Goal: Communication & Community: Answer question/provide support

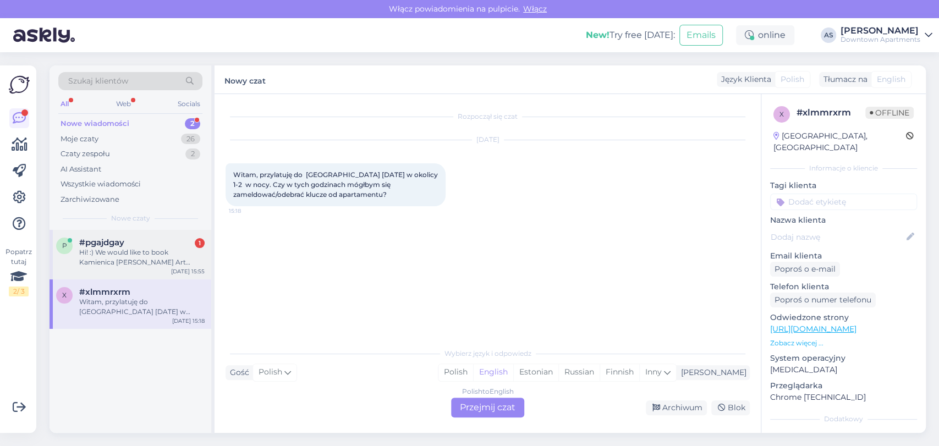
click at [101, 276] on div "p #pgajdgay 1 Hi! :) We would like to book Kamienica [PERSON_NAME] Art Deco fro…" at bounding box center [130, 254] width 162 height 49
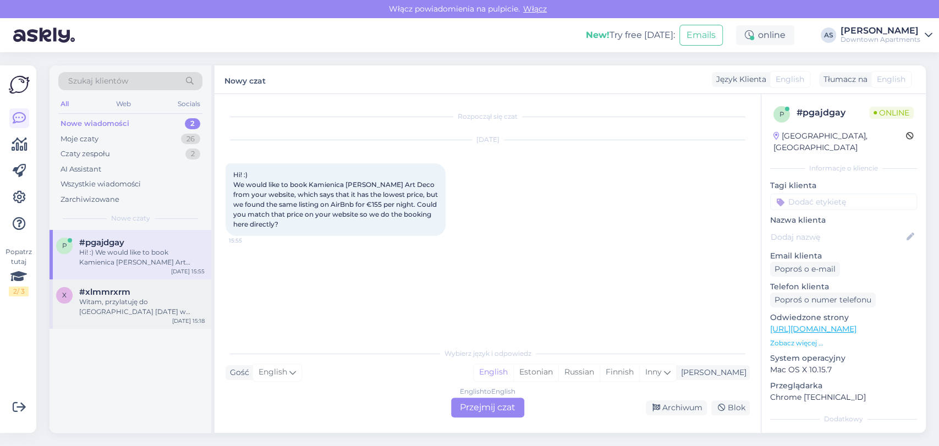
click at [96, 311] on div "Witam, przylatuję do [GEOGRAPHIC_DATA] [DATE] w okolicy 1-2 w nocy. Czy w tych …" at bounding box center [141, 307] width 125 height 20
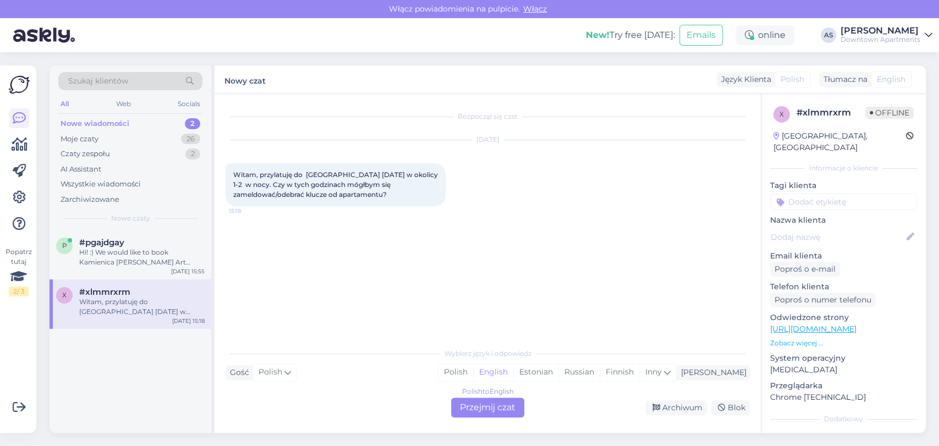
click at [475, 409] on div "Polish to English Przejmij czat" at bounding box center [487, 408] width 73 height 20
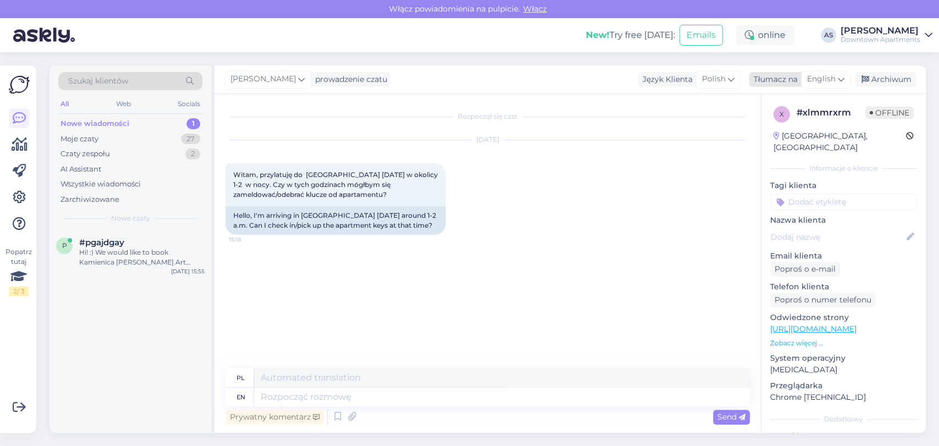
click at [828, 81] on span "English" at bounding box center [821, 79] width 29 height 12
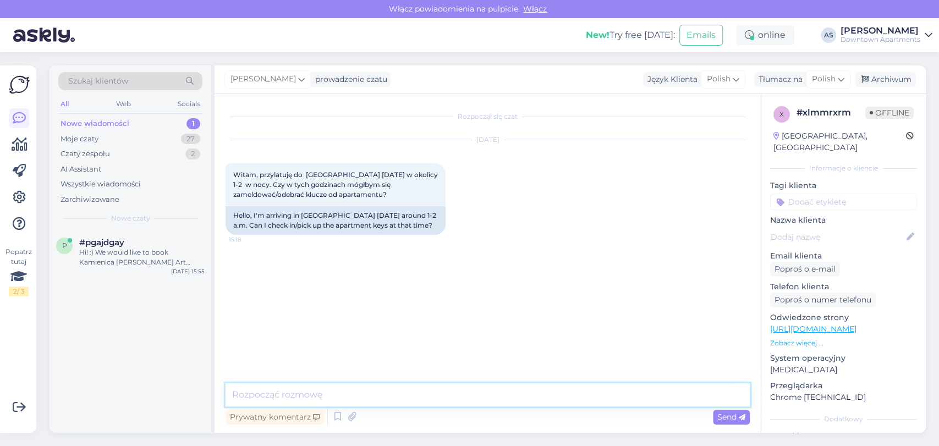
click at [394, 393] on textarea at bounding box center [487, 394] width 524 height 23
type textarea "N"
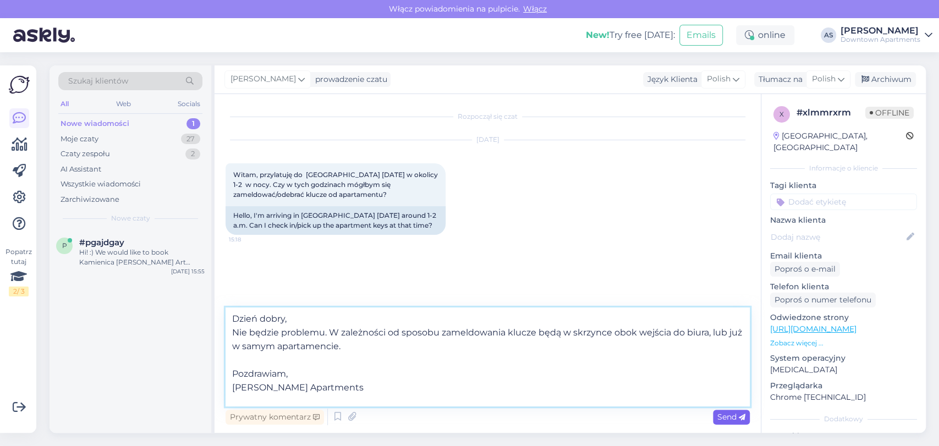
type textarea "Dzień dobry, Nie będzie problemu. W zależności od sposobu zameldowania klucze b…"
click at [733, 419] on span "Send" at bounding box center [731, 417] width 28 height 10
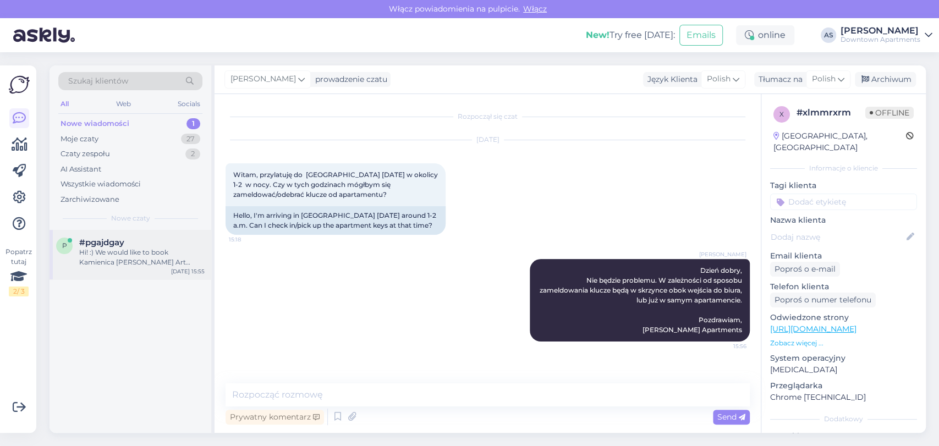
click at [125, 265] on div "Hi! :) We would like to book Kamienica [PERSON_NAME] Art Deco from your website…" at bounding box center [141, 257] width 125 height 20
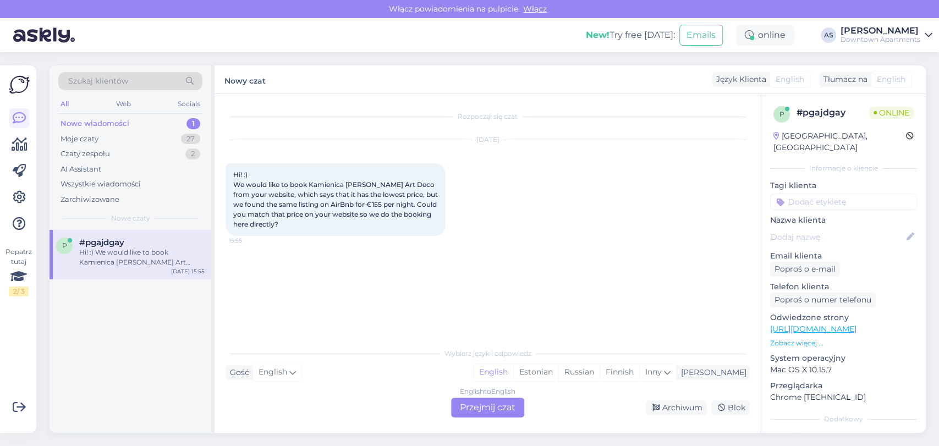
click at [473, 406] on div "English to English Przejmij czat" at bounding box center [487, 408] width 73 height 20
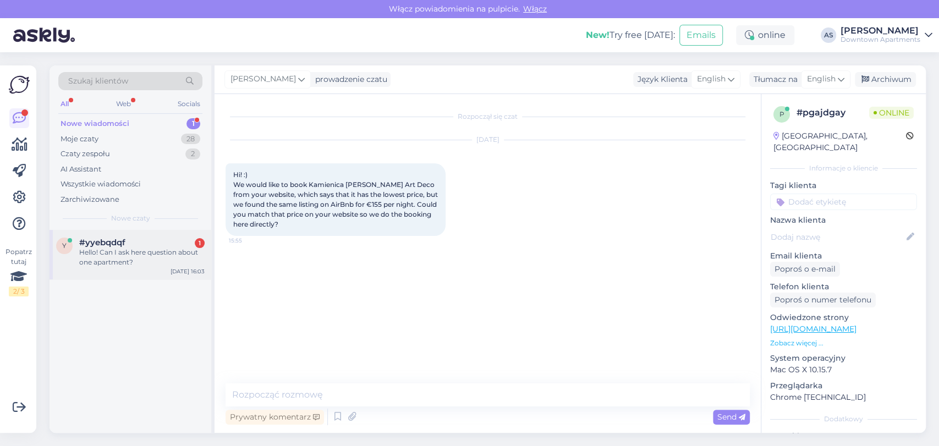
click at [99, 234] on div "y #yyebqdqf 1 Hello! Can I ask here question about one apartment? [DATE] 16:03" at bounding box center [130, 254] width 162 height 49
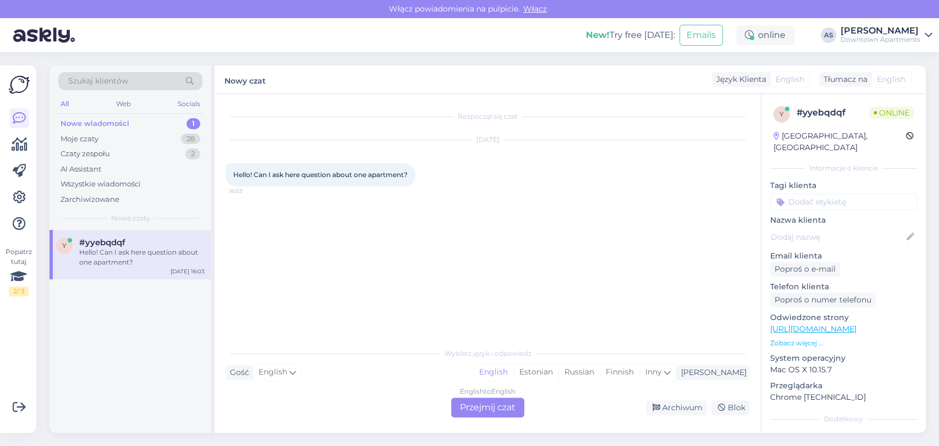
click at [473, 400] on div "English to English Przejmij czat" at bounding box center [487, 408] width 73 height 20
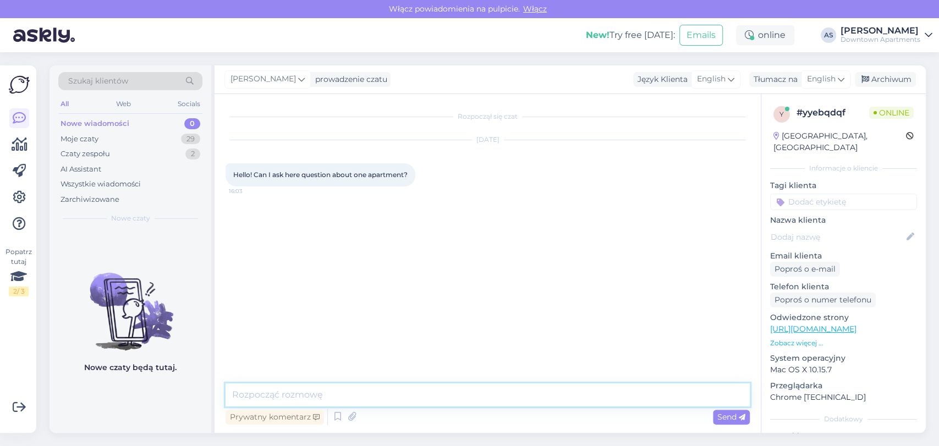
click at [484, 390] on textarea at bounding box center [487, 394] width 524 height 23
type textarea "H"
type textarea "G"
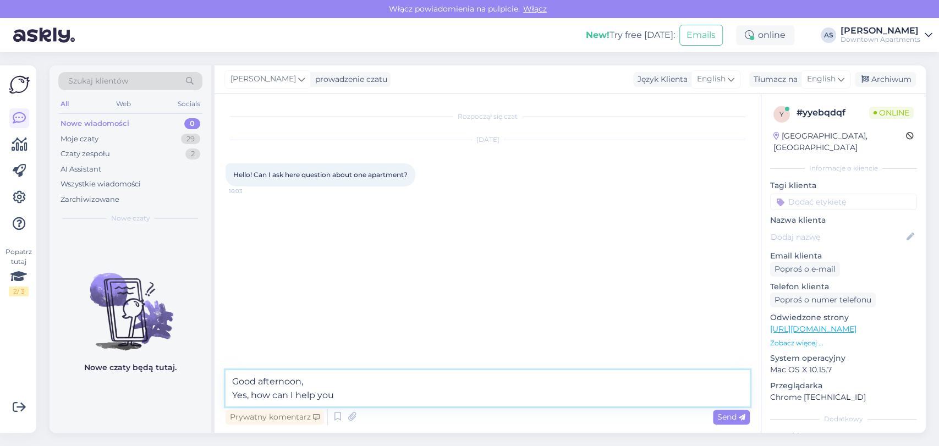
type textarea "Good afternoon, Yes, how can I help you?"
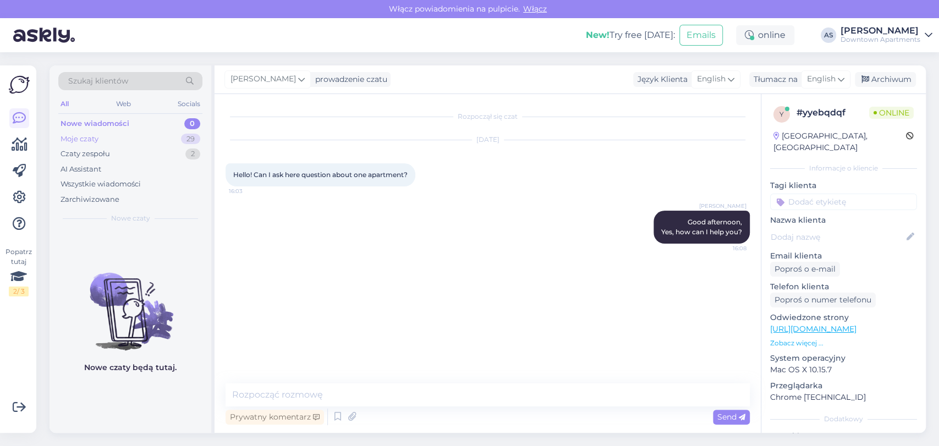
click at [151, 134] on div "Moje czaty 29" at bounding box center [130, 138] width 144 height 15
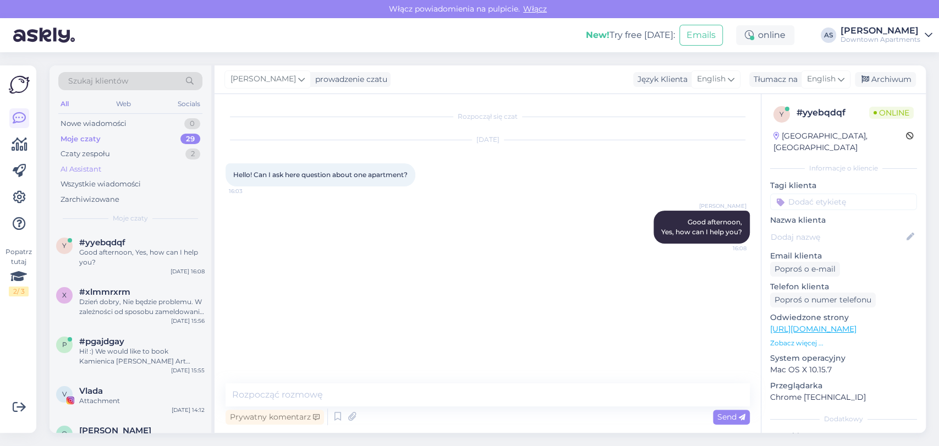
click at [118, 162] on div "AI Assistant" at bounding box center [130, 169] width 144 height 15
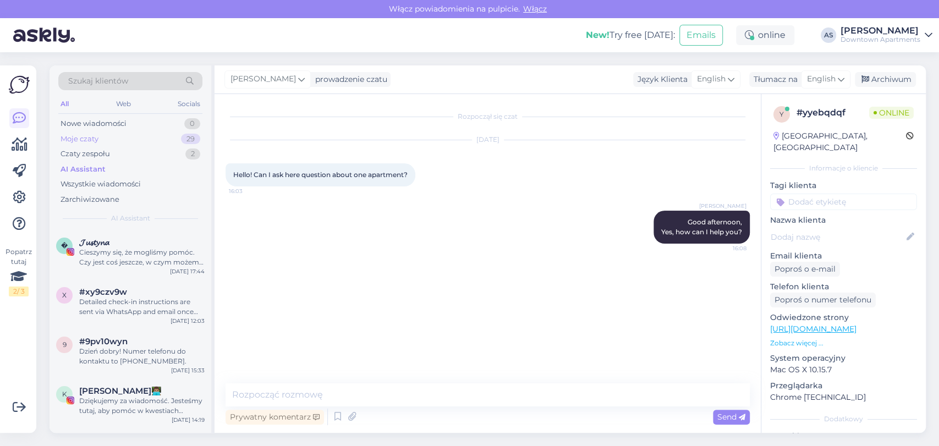
click at [123, 143] on div "Moje czaty 29" at bounding box center [130, 138] width 144 height 15
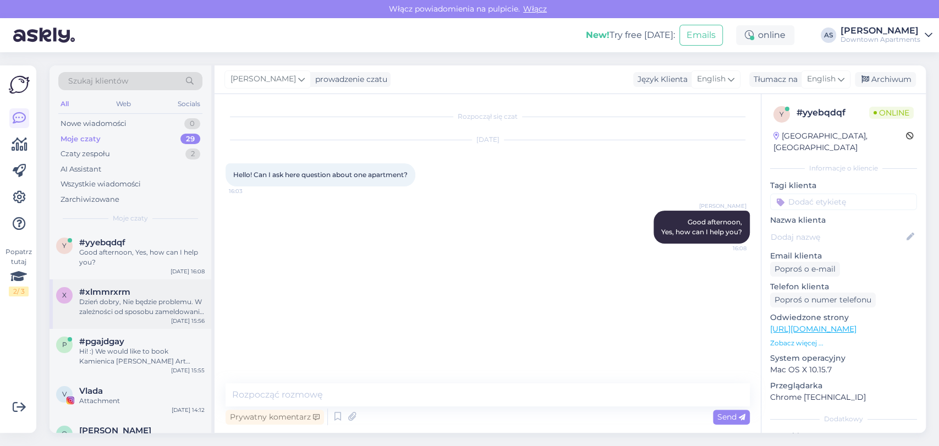
click at [104, 305] on div "Dzień dobry, Nie będzie problemu. W zależności od sposobu zameldowania klucze b…" at bounding box center [141, 307] width 125 height 20
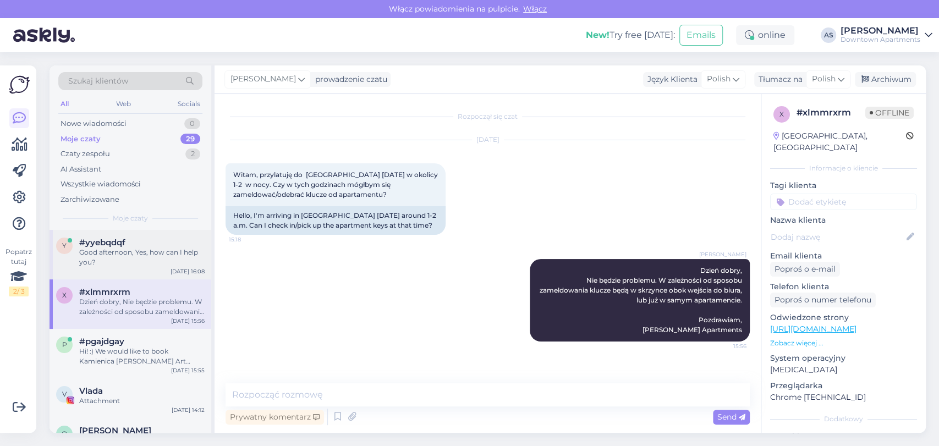
click at [128, 253] on div "Good afternoon, Yes, how can I help you?" at bounding box center [141, 257] width 125 height 20
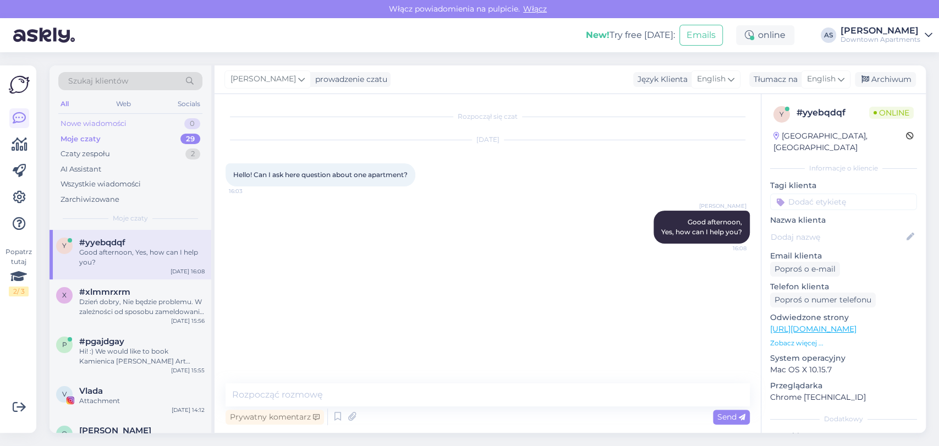
click at [167, 128] on div "Nowe wiadomości 0" at bounding box center [130, 123] width 144 height 15
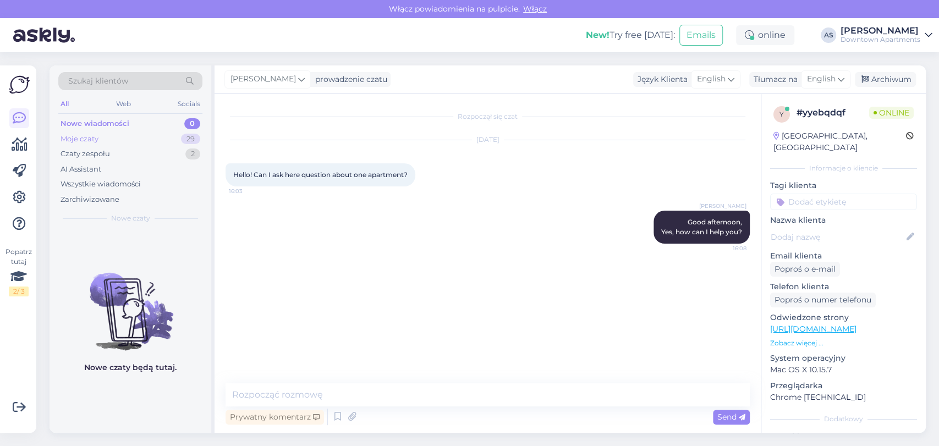
click at [162, 132] on div "Moje czaty 29" at bounding box center [130, 138] width 144 height 15
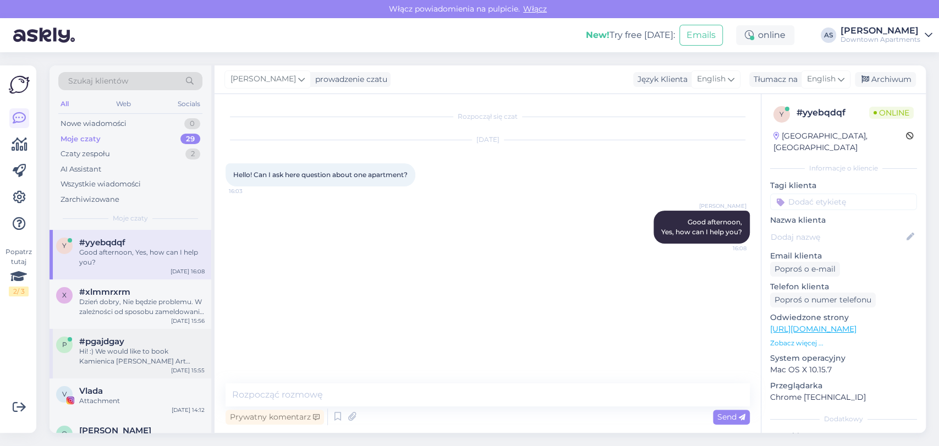
click at [140, 343] on div "#pgajdgay" at bounding box center [141, 341] width 125 height 10
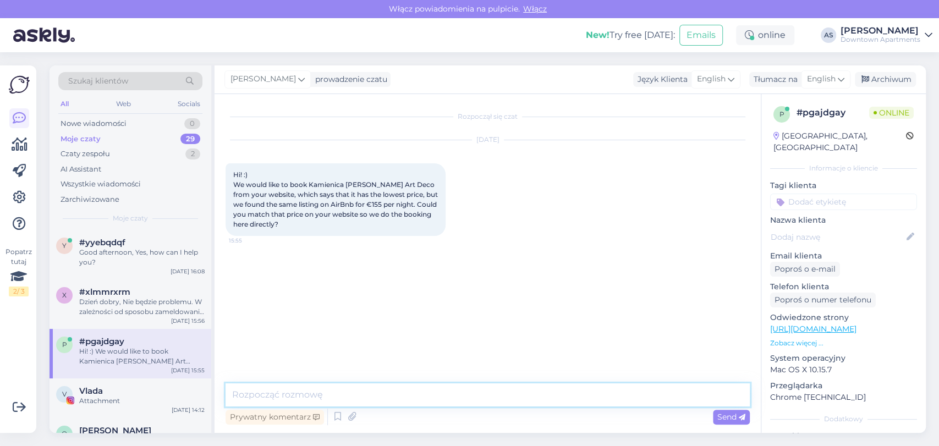
click at [438, 392] on textarea at bounding box center [487, 394] width 524 height 23
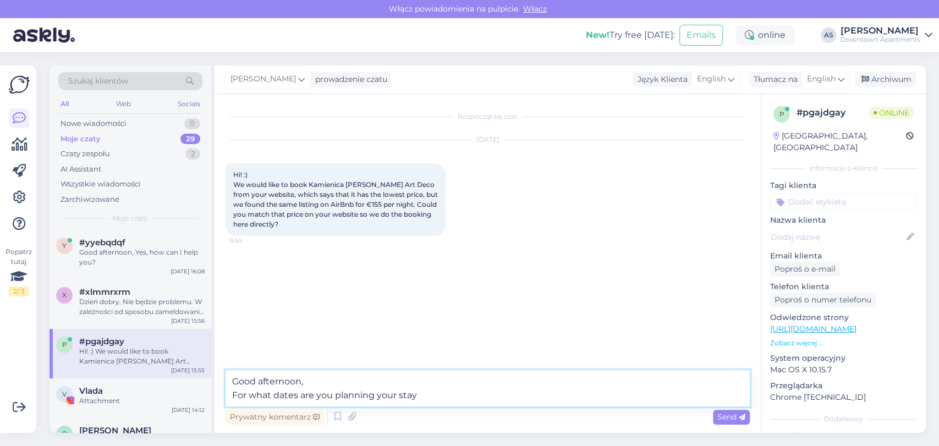
type textarea "Good afternoon, For what dates are you planning your stay?"
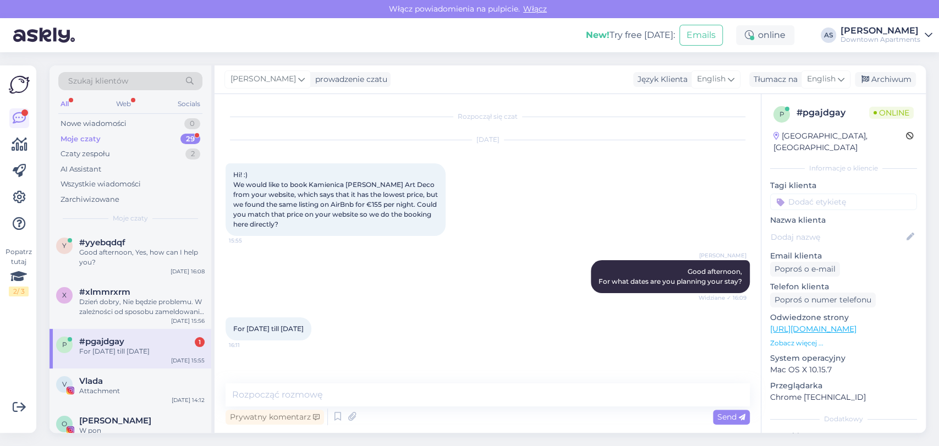
click at [124, 358] on div "p #pgajdgay 1 For [DATE] till October [DATE] 15:55" at bounding box center [130, 349] width 162 height 40
click at [426, 395] on textarea at bounding box center [487, 394] width 524 height 23
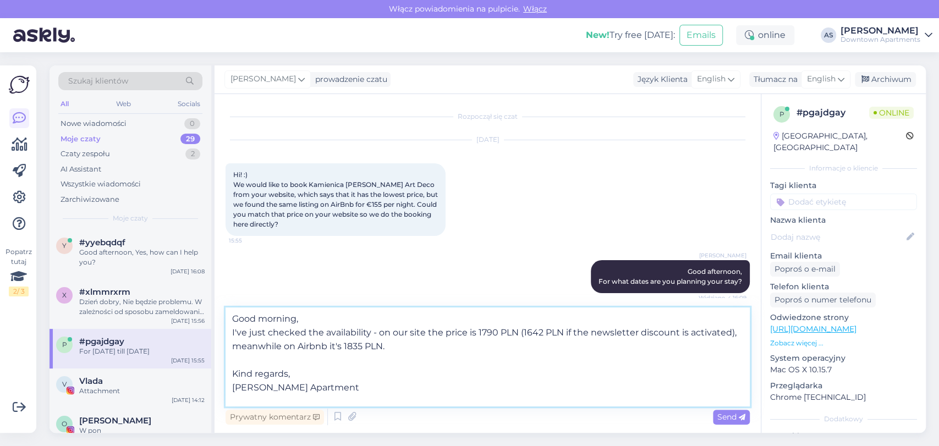
type textarea "Good morning, I've just checked the availability - on our site the price is 179…"
